Goal: Check status: Check status

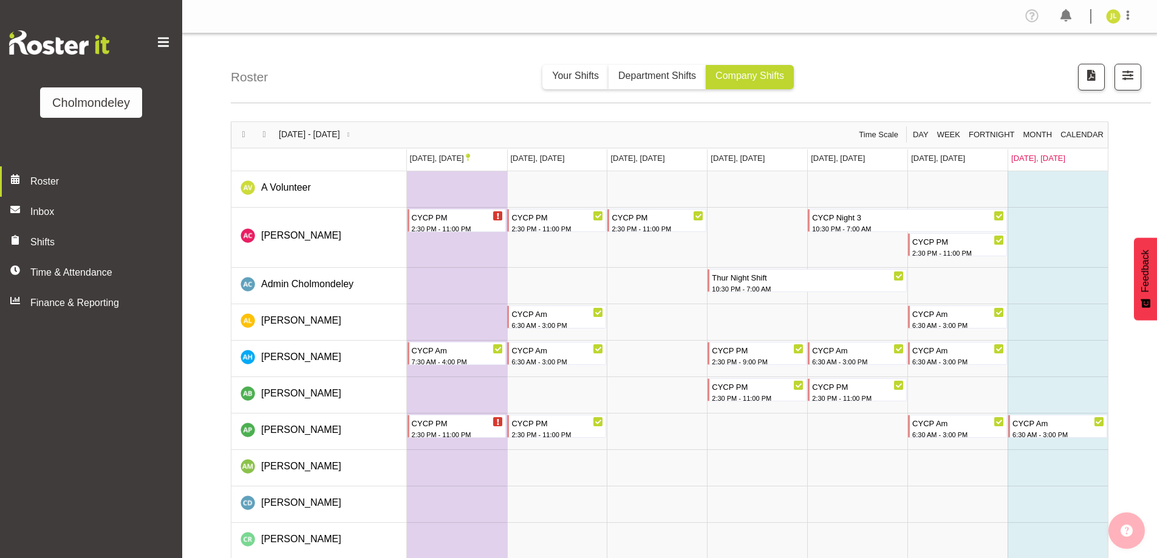
click at [1123, 91] on div "Roster Your Shifts Department Shifts Company Shifts All Locations [GEOGRAPHIC_D…" at bounding box center [691, 68] width 920 height 70
click at [1123, 81] on span "button" at bounding box center [1128, 75] width 16 height 16
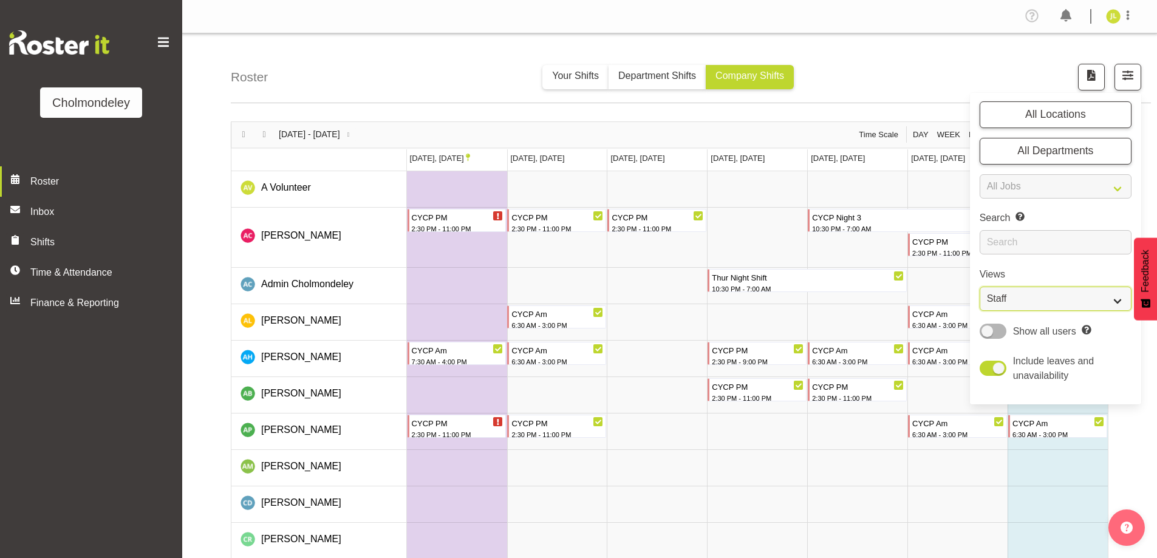
click at [1057, 298] on select "Staff Role Shift - Horizontal Shift - Vertical Staff - Location" at bounding box center [1055, 299] width 152 height 24
click at [844, 481] on td "Timeline Week of September 28, 2025" at bounding box center [857, 468] width 100 height 36
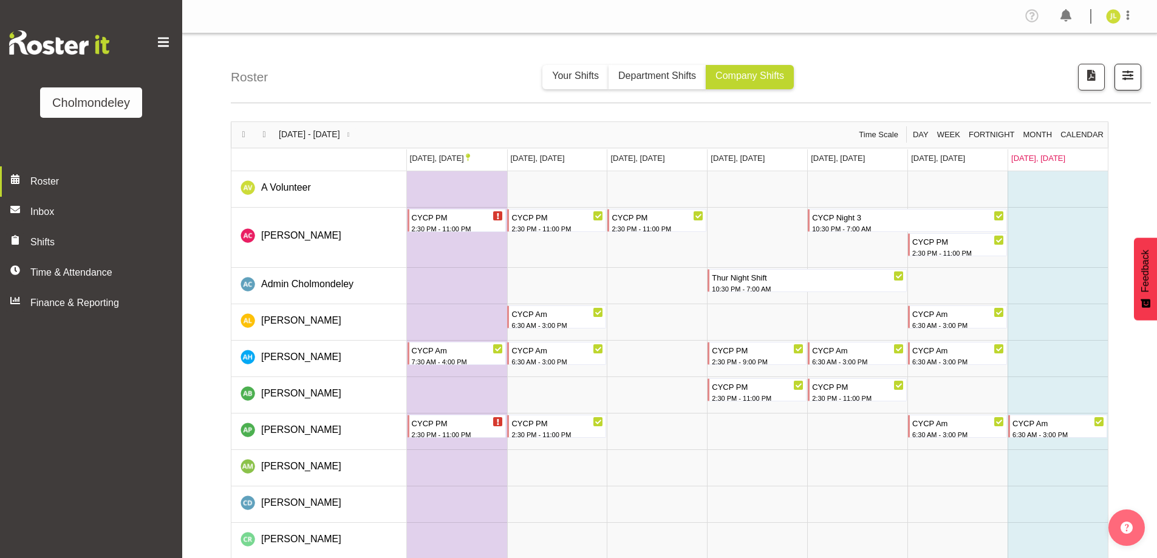
click at [1131, 81] on span "button" at bounding box center [1128, 75] width 16 height 16
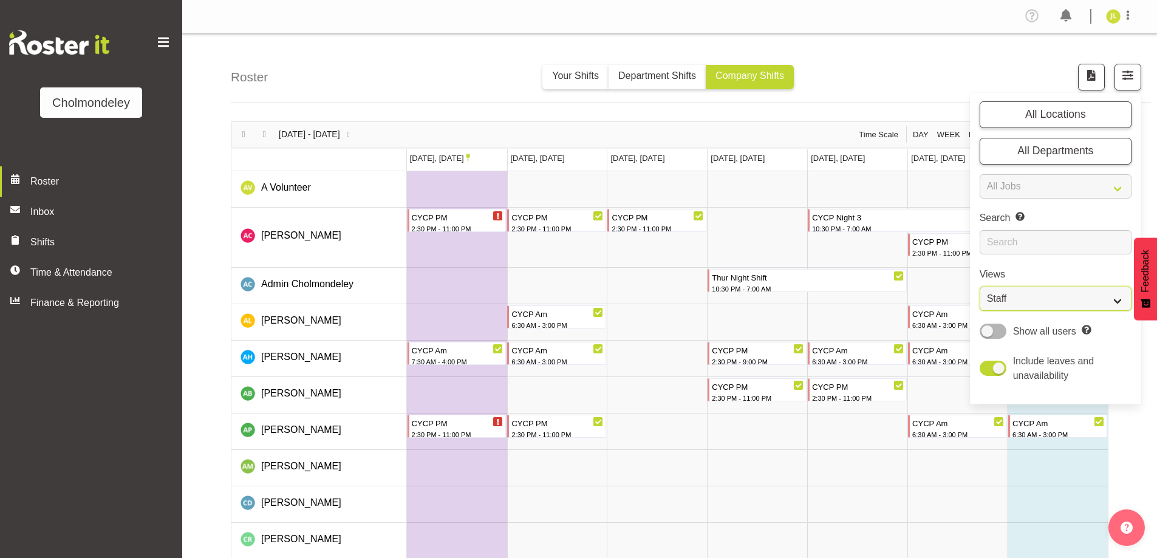
click at [1051, 298] on select "Staff Role Shift - Horizontal Shift - Vertical Staff - Location" at bounding box center [1055, 299] width 152 height 24
select select "shift"
click at [979, 287] on select "Staff Role Shift - Horizontal Shift - Vertical Staff - Location" at bounding box center [1055, 299] width 152 height 24
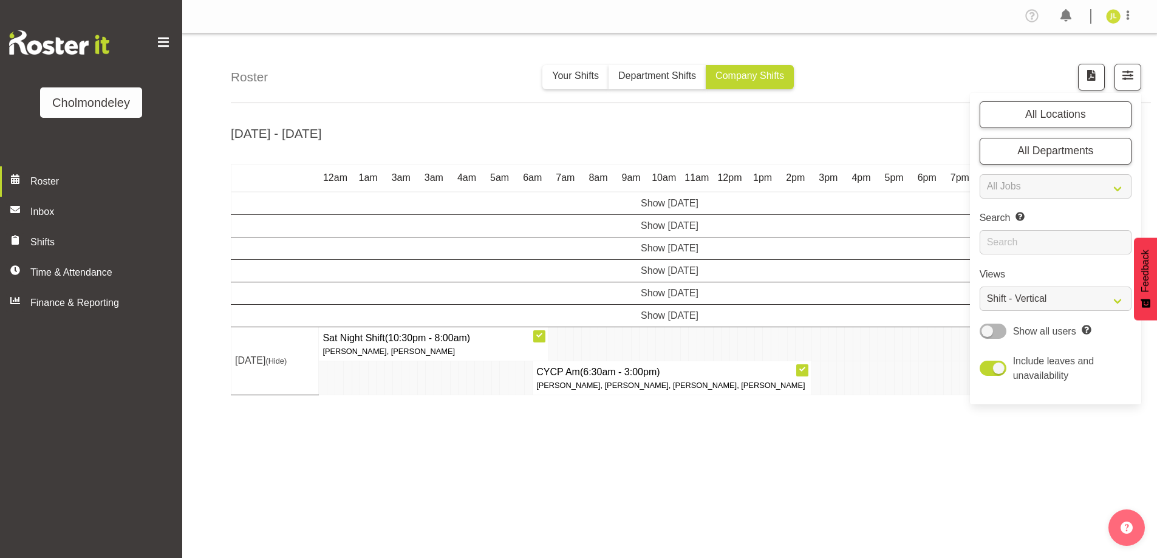
click at [852, 478] on div "[DATE] - [DATE] [DATE] - [DATE] [DATE] Day Week Fortnight Month calendar Month …" at bounding box center [694, 355] width 926 height 486
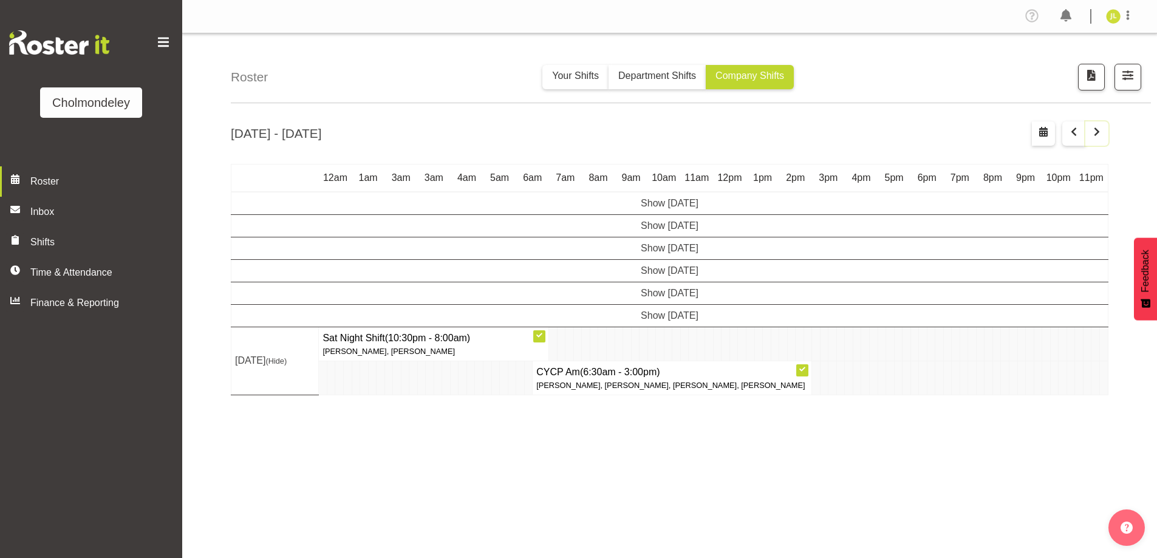
click at [1095, 130] on span "button" at bounding box center [1096, 131] width 15 height 15
